Goal: Find specific page/section

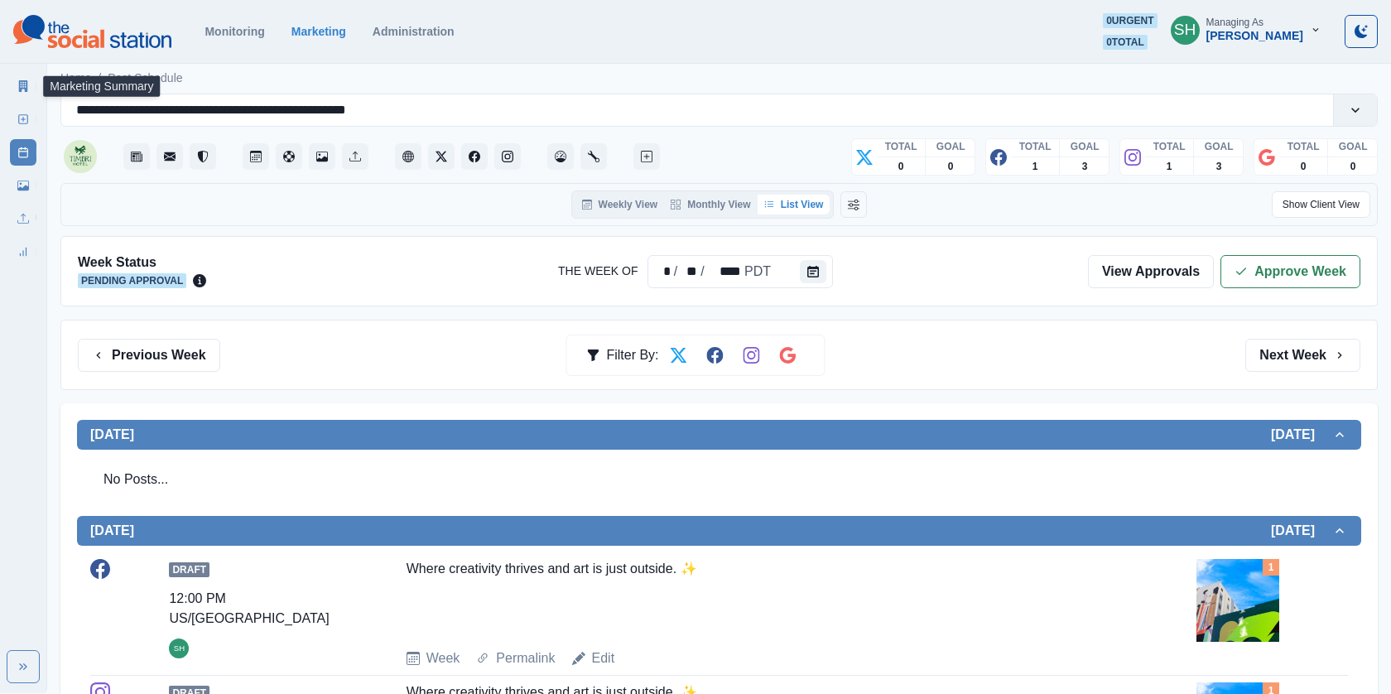
click at [19, 82] on icon at bounding box center [23, 86] width 9 height 12
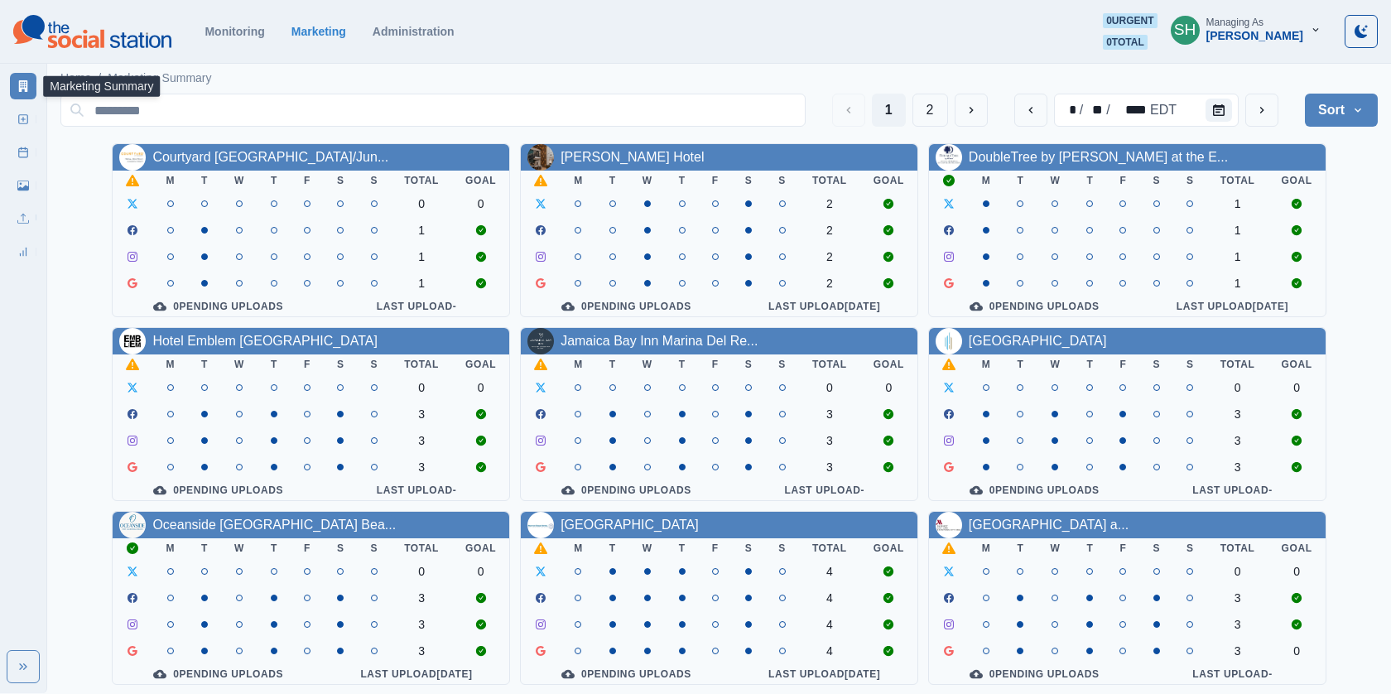
click at [1263, 26] on div "Managing As" at bounding box center [1234, 23] width 57 height 12
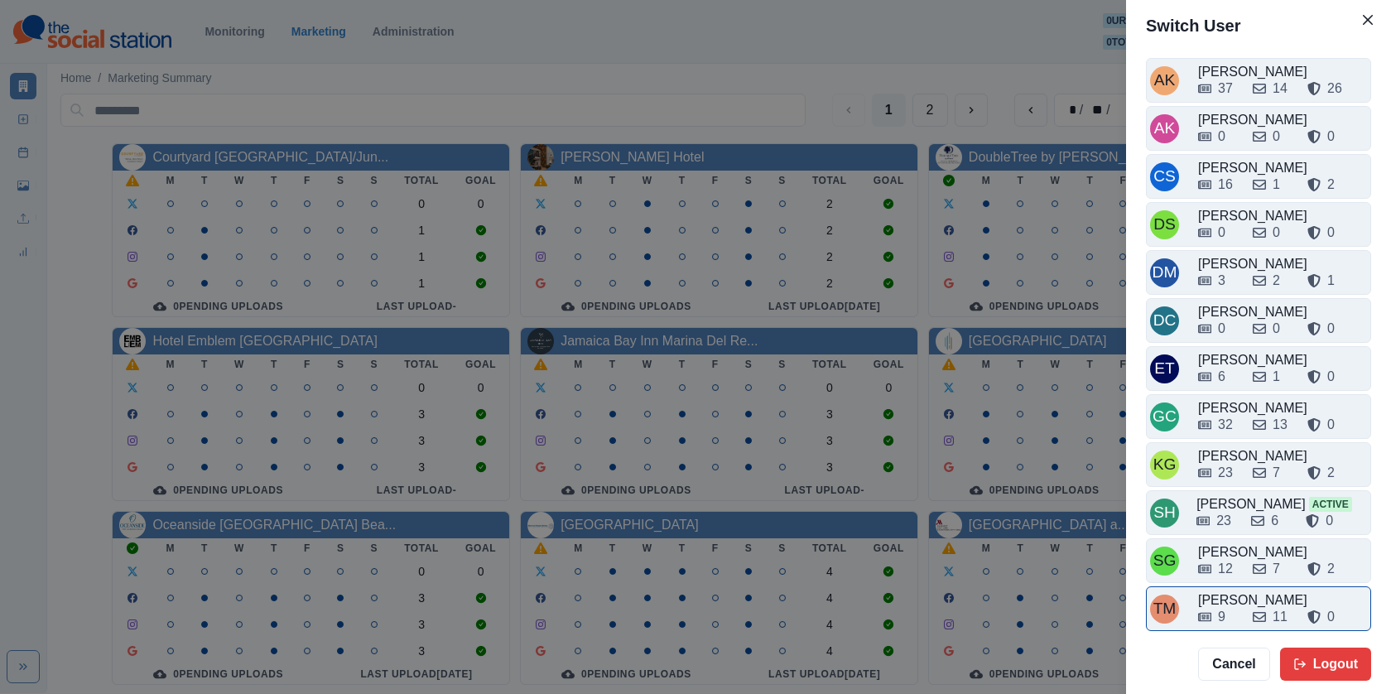
click at [1239, 600] on div "9 11 0" at bounding box center [1282, 613] width 169 height 26
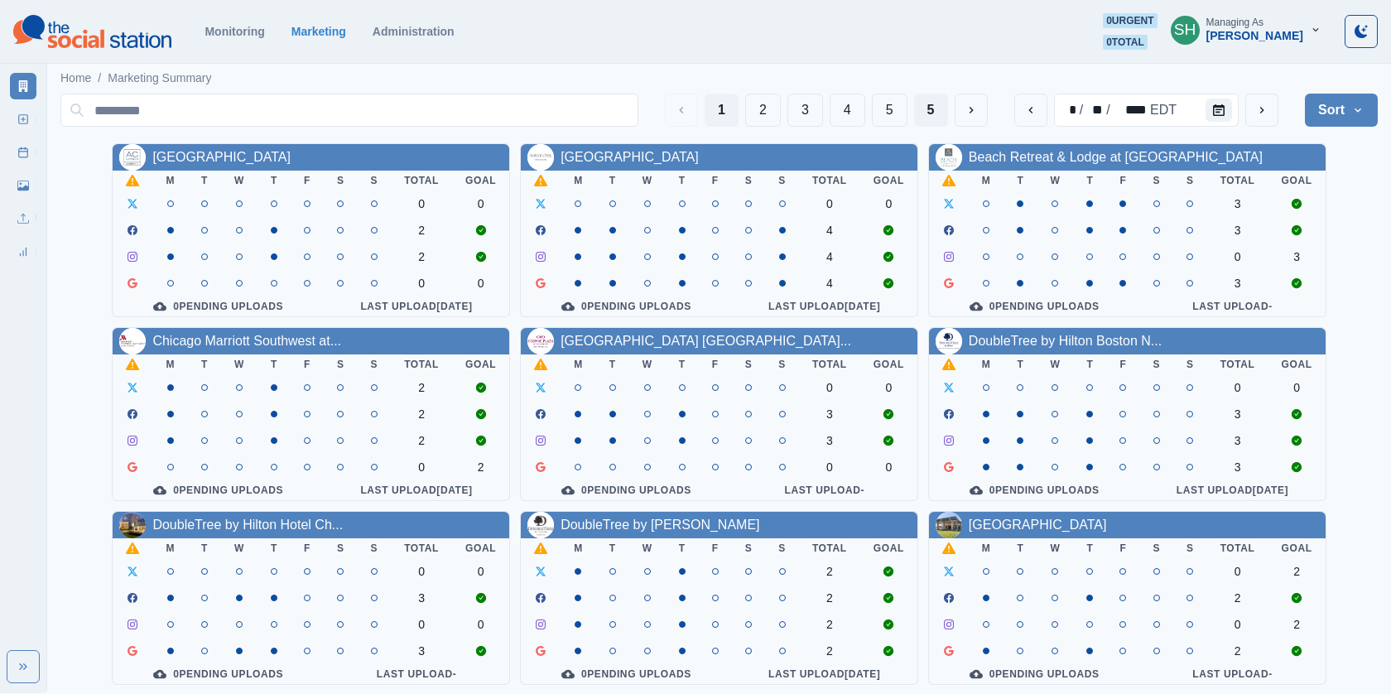
click at [940, 110] on button "5" at bounding box center [931, 110] width 34 height 33
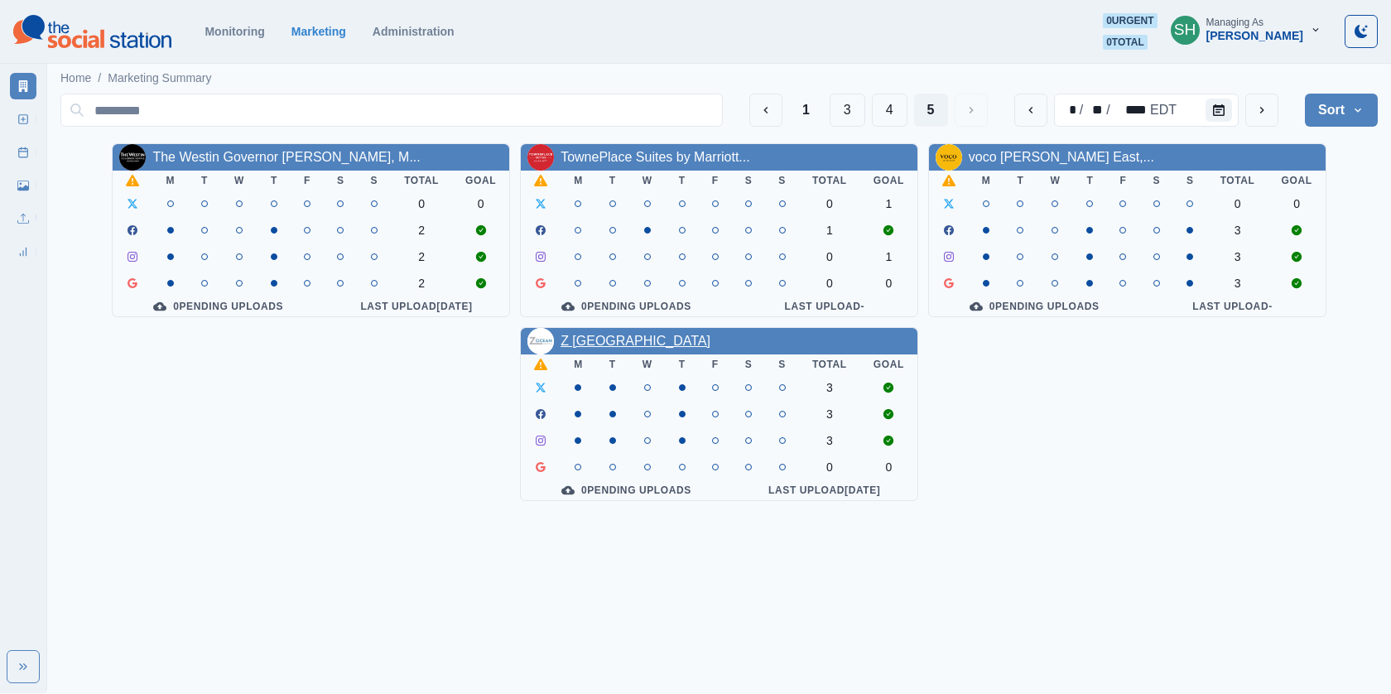
click at [668, 343] on link "Z [GEOGRAPHIC_DATA]" at bounding box center [636, 341] width 150 height 14
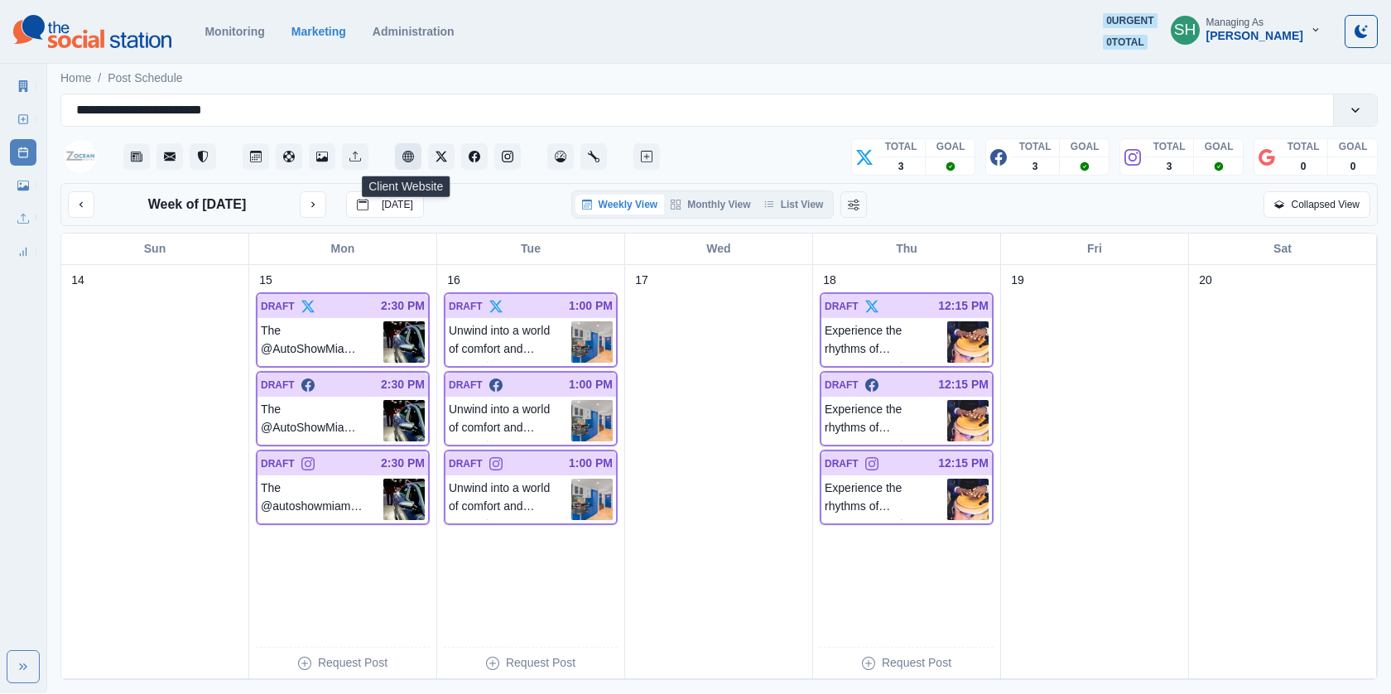
click at [402, 161] on button "Client Website" at bounding box center [408, 156] width 26 height 26
